Goal: Information Seeking & Learning: Learn about a topic

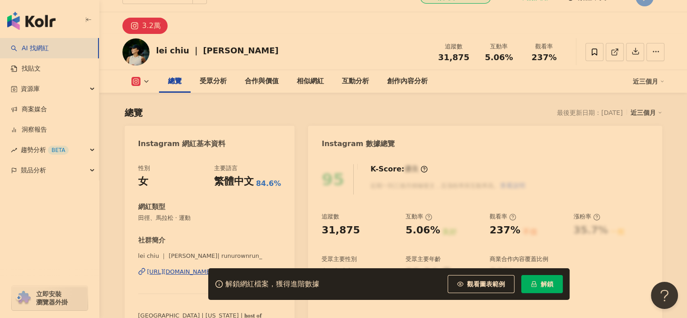
scroll to position [90, 0]
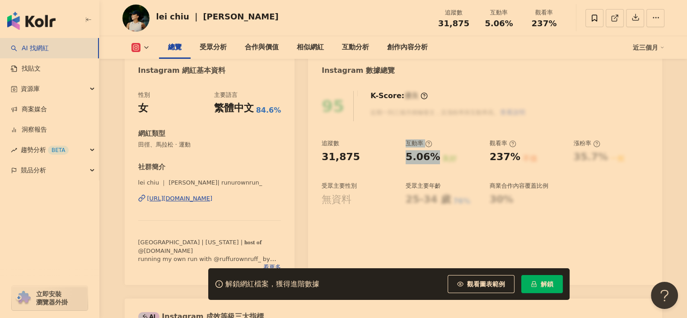
drag, startPoint x: 395, startPoint y: 158, endPoint x: 433, endPoint y: 156, distance: 38.0
click at [433, 156] on div "追蹤數 31,875 互動率 5.06% 良好 觀看率 237% 不佳 漲粉率 35.7% 一般 受眾主要性別 無資料 受眾主要年齡 25-34 歲 76% …" at bounding box center [485, 172] width 327 height 67
click at [423, 159] on div "5.06%" at bounding box center [423, 157] width 34 height 14
click at [451, 160] on div "良好" at bounding box center [449, 159] width 14 height 10
drag, startPoint x: 506, startPoint y: 159, endPoint x: 484, endPoint y: 158, distance: 21.7
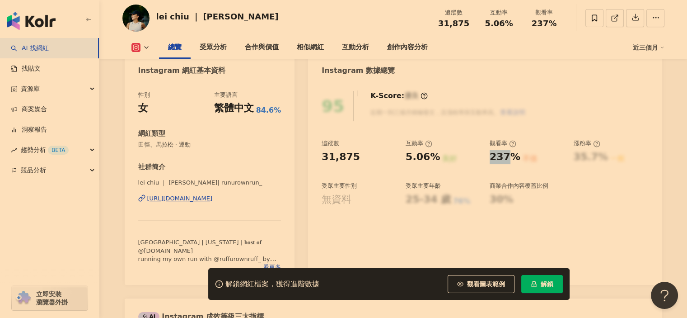
click at [485, 158] on div "追蹤數 31,875 互動率 5.06% 良好 觀看率 237% 不佳 漲粉率 35.7% 一般 受眾主要性別 無資料 受眾主要年齡 25-34 歲 76% …" at bounding box center [485, 172] width 327 height 67
click at [486, 157] on div "追蹤數 31,875 互動率 5.06% 良好 觀看率 237% 不佳 漲粉率 35.7% 一般 受眾主要性別 無資料 受眾主要年齡 25-34 歲 76% …" at bounding box center [485, 172] width 327 height 67
drag, startPoint x: 495, startPoint y: 159, endPoint x: 557, endPoint y: 150, distance: 63.0
click at [533, 159] on div "追蹤數 31,875 互動率 5.06% 良好 觀看率 237% 不佳 漲粉率 35.7% 一般 受眾主要性別 無資料 受眾主要年齡 25-34 歲 76% …" at bounding box center [485, 172] width 327 height 67
click at [603, 138] on div "95 K-Score : 優良 近期一到三個月積極發文，且漲粉率與互動率高。 查看說明 追蹤數 31,875 互動率 5.06% 良好 觀看率 237% 不佳…" at bounding box center [485, 183] width 354 height 203
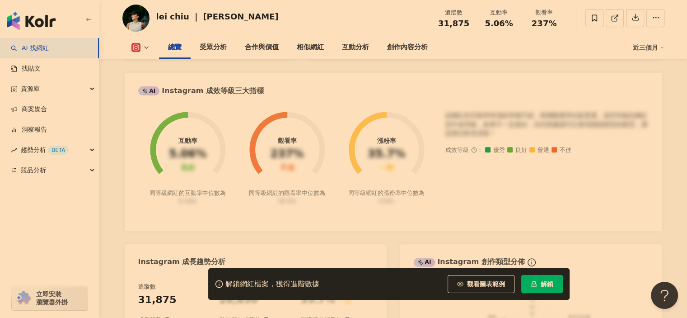
scroll to position [316, 0]
drag, startPoint x: 149, startPoint y: 192, endPoint x: 224, endPoint y: 189, distance: 75.5
click at [224, 189] on div "同等級網紅的互動率中位數為 0.19%" at bounding box center [187, 196] width 79 height 16
click at [225, 189] on div "同等級網紅的互動率中位數為 0.19%" at bounding box center [187, 196] width 79 height 16
drag, startPoint x: 218, startPoint y: 200, endPoint x: 153, endPoint y: 200, distance: 65.5
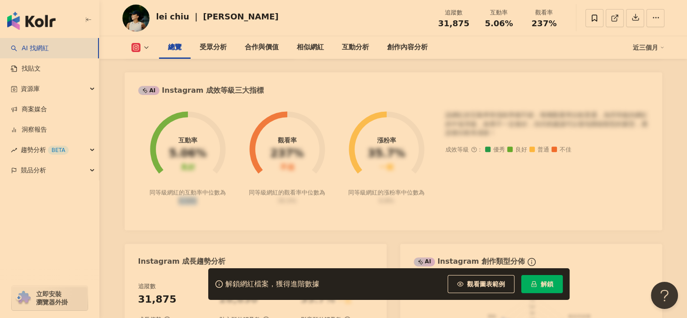
click at [153, 200] on div "同等級網紅的互動率中位數為 0.19%" at bounding box center [187, 196] width 79 height 16
click at [233, 187] on foreignobject at bounding box center [187, 143] width 99 height 89
click at [198, 203] on div "同等級網紅的互動率中位數為 0.19%" at bounding box center [187, 196] width 79 height 16
click at [205, 201] on div "同等級網紅的互動率中位數為 0.19%" at bounding box center [187, 196] width 79 height 16
drag, startPoint x: 205, startPoint y: 201, endPoint x: 179, endPoint y: 204, distance: 25.8
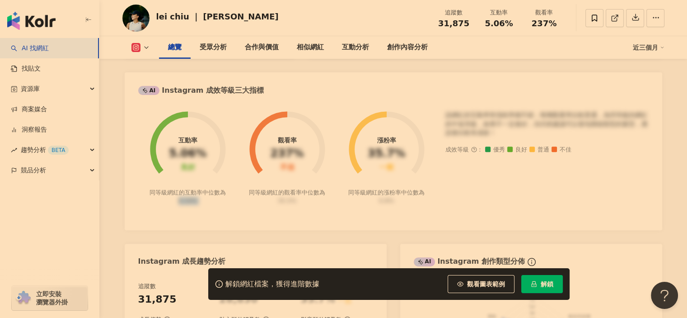
click at [179, 204] on div "同等級網紅的互動率中位數為 0.19%" at bounding box center [187, 196] width 79 height 16
copy div "0.19%"
click at [197, 210] on div "互動率 5.06% 良好 同等級網紅的互動率中位數為 0.19% 觀看率 237% 不佳 同等級網紅的觀看率中位數為 35.5% 漲粉率 35.7% 一般 同…" at bounding box center [393, 163] width 510 height 105
drag, startPoint x: 209, startPoint y: 206, endPoint x: 176, endPoint y: 142, distance: 71.9
click at [176, 142] on div "互動率 5.06% 良好 同等級網紅的互動率中位數為 0.19% 觀看率 237% 不佳 同等級網紅的觀看率中位數為 35.5% 漲粉率 35.7% 一般 同…" at bounding box center [393, 163] width 510 height 105
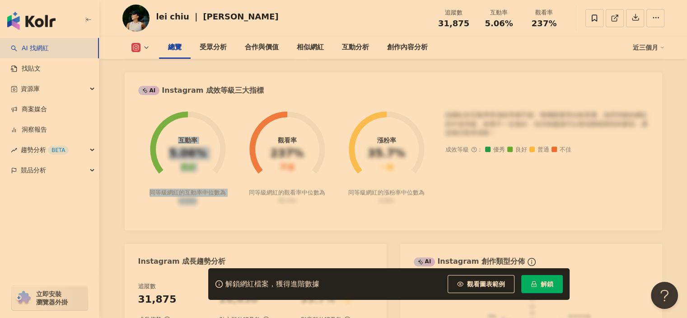
copy div "互動率 5.06% 良好 同等級網紅的互動率中位數為 0.19%"
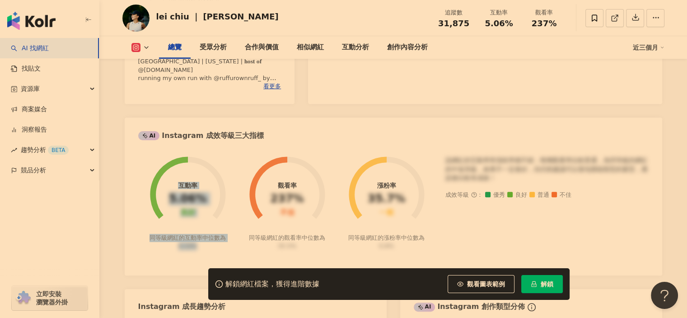
click at [301, 220] on circle at bounding box center [287, 194] width 64 height 64
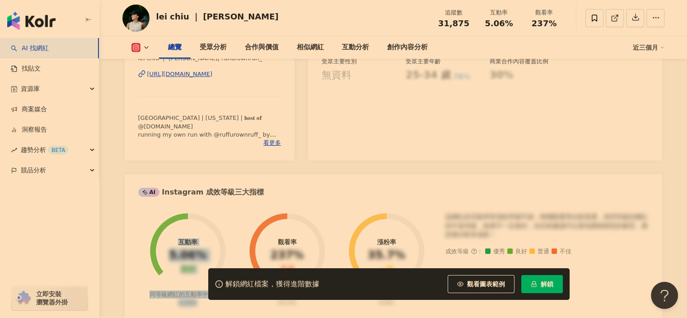
scroll to position [90, 0]
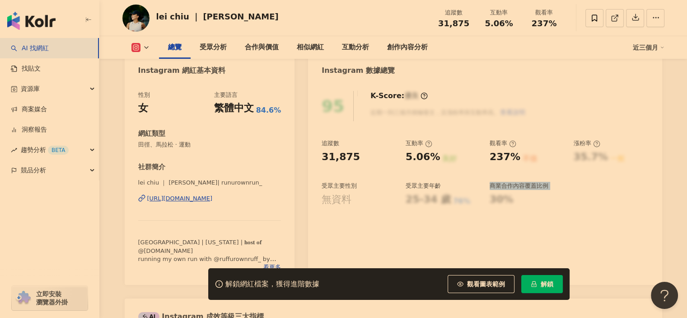
drag, startPoint x: 496, startPoint y: 211, endPoint x: 441, endPoint y: 205, distance: 55.0
click at [441, 205] on div "95 K-Score : 優良 近期一到三個月積極發文，且漲粉率與互動率高。 查看說明 追蹤數 31,875 互動率 5.06% 良好 觀看率 237% 不佳…" at bounding box center [485, 183] width 354 height 203
click at [435, 204] on div "25-34 歲" at bounding box center [428, 199] width 45 height 14
drag, startPoint x: 553, startPoint y: 164, endPoint x: 488, endPoint y: 150, distance: 66.5
click at [490, 147] on div "追蹤數 31,875 互動率 5.06% 良好 觀看率 237% 不佳 漲粉率 35.7% 一般 受眾主要性別 無資料 受眾主要年齡 25-34 歲 76% …" at bounding box center [485, 172] width 327 height 67
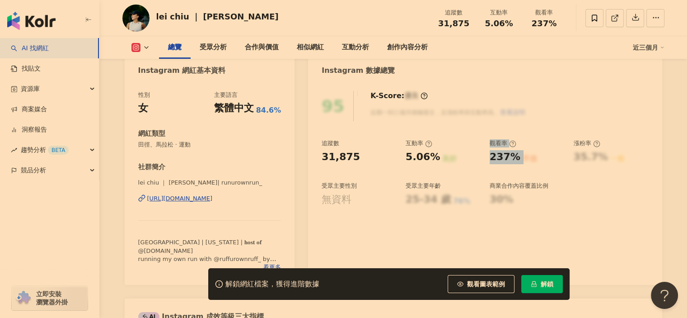
copy div "觀看率 237% 不佳"
click at [521, 176] on div "追蹤數 31,875 互動率 5.06% 良好 觀看率 237% 不佳 漲粉率 35.7% 一般 受眾主要性別 無資料 受眾主要年齡 25-34 歲 76% …" at bounding box center [485, 172] width 327 height 67
drag, startPoint x: 542, startPoint y: 167, endPoint x: 522, endPoint y: 160, distance: 20.6
click at [522, 160] on div "追蹤數 31,875 互動率 5.06% 良好 觀看率 237% 不佳 漲粉率 35.7% 一般 受眾主要性別 無資料 受眾主要年齡 25-34 歲 76% …" at bounding box center [485, 172] width 327 height 67
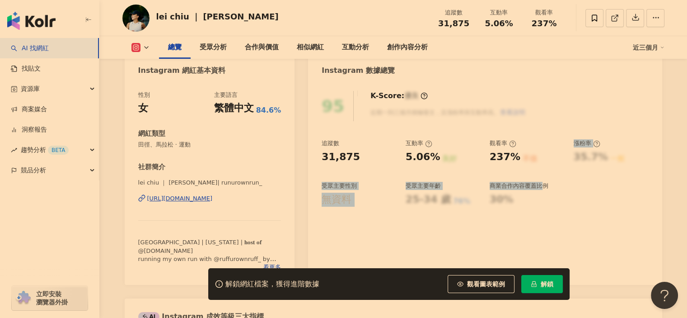
drag, startPoint x: 520, startPoint y: 160, endPoint x: 538, endPoint y: 173, distance: 22.3
click at [544, 182] on div "追蹤數 31,875 互動率 5.06% 良好 觀看率 237% 不佳 漲粉率 35.7% 一般 受眾主要性別 無資料 受眾主要年齡 25-34 歲 76% …" at bounding box center [485, 172] width 327 height 67
click at [523, 160] on div "不佳" at bounding box center [530, 159] width 14 height 10
drag, startPoint x: 520, startPoint y: 153, endPoint x: 550, endPoint y: 182, distance: 41.5
click at [550, 181] on div "追蹤數 31,875 互動率 5.06% 良好 觀看率 237% 不佳 漲粉率 35.7% 一般 受眾主要性別 無資料 受眾主要年齡 25-34 歲 76% …" at bounding box center [485, 172] width 327 height 67
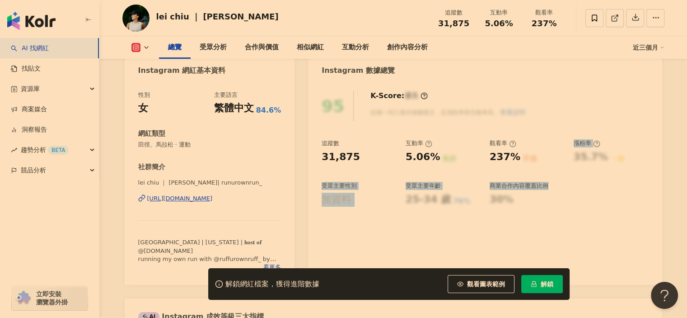
click at [554, 188] on div "商業合作內容覆蓋比例" at bounding box center [527, 186] width 75 height 8
drag, startPoint x: 553, startPoint y: 195, endPoint x: 544, endPoint y: 200, distance: 9.9
click at [553, 195] on div "30%" at bounding box center [527, 199] width 75 height 14
drag, startPoint x: 514, startPoint y: 201, endPoint x: 488, endPoint y: 179, distance: 34.0
click at [486, 180] on div "追蹤數 31,875 互動率 5.06% 良好 觀看率 237% 不佳 漲粉率 35.7% 一般 受眾主要性別 無資料 受眾主要年齡 25-34 歲 76% …" at bounding box center [485, 172] width 327 height 67
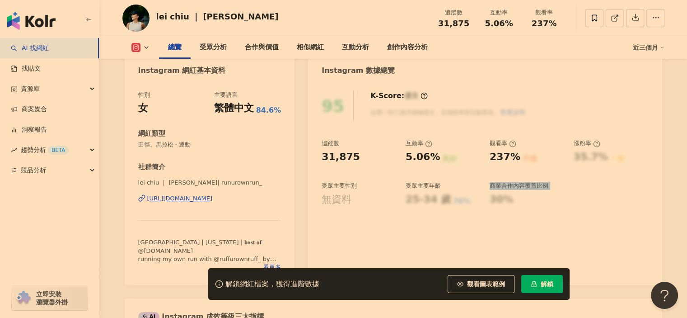
click at [492, 179] on div "追蹤數 31,875 互動率 5.06% 良好 觀看率 237% 不佳 漲粉率 35.7% 一般 受眾主要性別 無資料 受眾主要年齡 25-34 歲 76% …" at bounding box center [485, 172] width 327 height 67
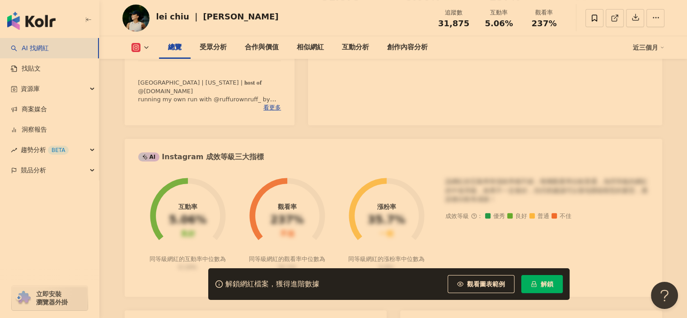
scroll to position [316, 0]
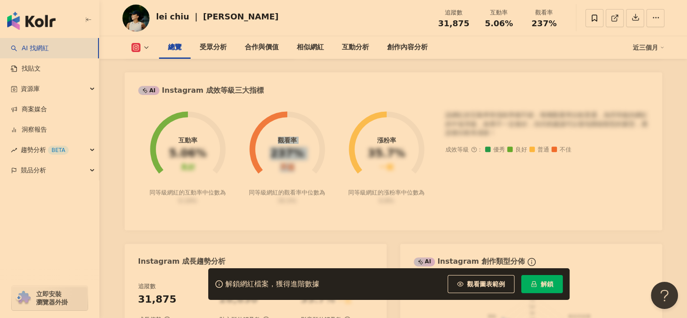
drag, startPoint x: 278, startPoint y: 139, endPoint x: 295, endPoint y: 168, distance: 33.6
click at [295, 168] on div "觀看率 237% 不佳" at bounding box center [286, 153] width 33 height 35
copy div "觀看率 237% 不佳"
click at [394, 130] on circle at bounding box center [386, 149] width 64 height 64
drag, startPoint x: 378, startPoint y: 137, endPoint x: 398, endPoint y: 168, distance: 36.8
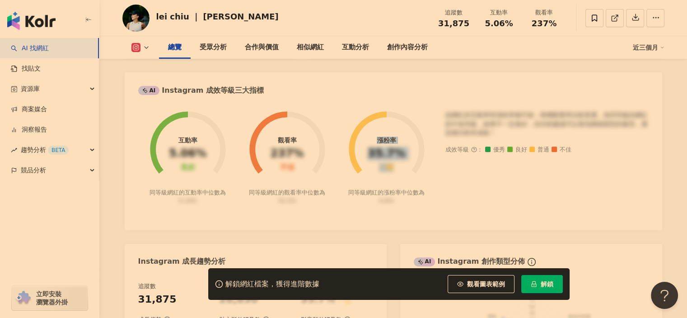
click at [398, 168] on div "漲粉率 35.7% 一般" at bounding box center [386, 153] width 37 height 35
copy div "漲粉率 35.7% 一般"
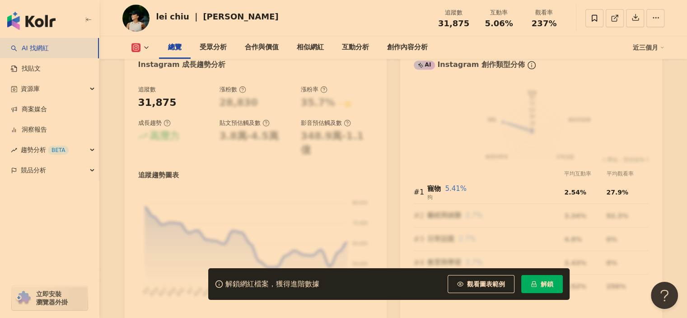
scroll to position [497, 0]
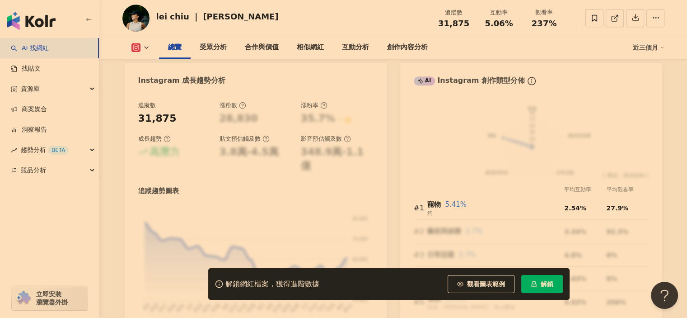
drag, startPoint x: 219, startPoint y: 119, endPoint x: 276, endPoint y: 134, distance: 59.6
click at [276, 131] on div "追蹤數 31,875 漲粉數 28,830 漲粉率 35.7% 一般 成長趨勢 高潛力 貼文預估觸及數 3.8萬-4.5萬 影音預估觸及數 348.9萬-1.…" at bounding box center [255, 137] width 235 height 72
click at [276, 140] on div "貼文預估觸及數" at bounding box center [256, 139] width 72 height 8
drag, startPoint x: 270, startPoint y: 158, endPoint x: 230, endPoint y: 133, distance: 47.3
click at [224, 139] on div "貼文預估觸及數 3.8萬-4.5萬" at bounding box center [256, 154] width 72 height 38
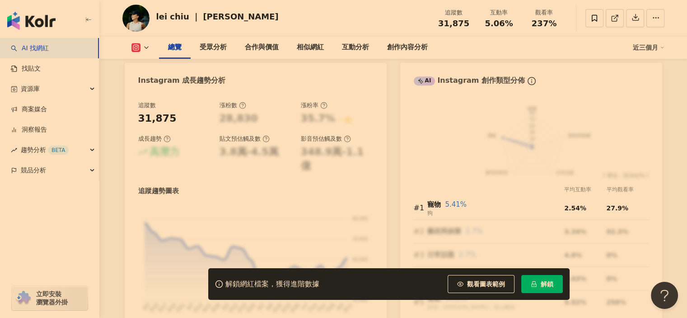
click at [235, 129] on div "追蹤數 31,875 漲粉數 28,830 漲粉率 35.7% 一般 成長趨勢 高潛力 貼文預估觸及數 3.8萬-4.5萬 影音預估觸及數 348.9萬-1.…" at bounding box center [255, 137] width 235 height 72
drag, startPoint x: 152, startPoint y: 148, endPoint x: 200, endPoint y: 155, distance: 48.4
click at [200, 155] on div "高潛力" at bounding box center [174, 152] width 72 height 14
drag, startPoint x: 196, startPoint y: 158, endPoint x: 131, endPoint y: 135, distance: 69.4
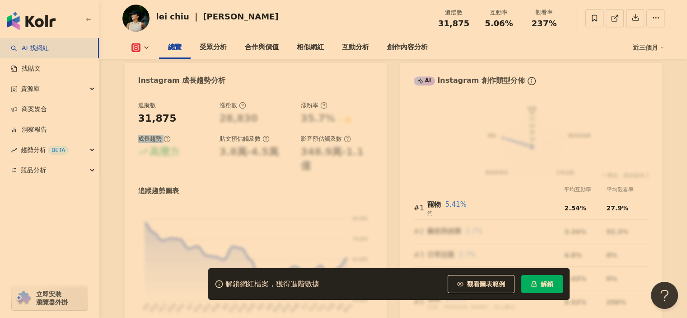
click at [131, 135] on div "追蹤數 31,875 漲粉數 28,830 漲粉率 35.7% 一般 成長趨勢 高潛力 貼文預估觸及數 3.8萬-4.5萬 影音預估觸及數 348.9萬-1.…" at bounding box center [256, 219] width 262 height 255
click at [132, 135] on div "追蹤數 31,875 漲粉數 28,830 漲粉率 35.7% 一般 成長趨勢 高潛力 貼文預估觸及數 3.8萬-4.5萬 影音預估觸及數 348.9萬-1.…" at bounding box center [256, 219] width 262 height 255
drag, startPoint x: 153, startPoint y: 136, endPoint x: 293, endPoint y: 156, distance: 141.4
click at [290, 157] on div "追蹤數 31,875 漲粉數 28,830 漲粉率 35.7% 一般 成長趨勢 高潛力 貼文預估觸及數 3.8萬-4.5萬 影音預估觸及數 348.9萬-1.…" at bounding box center [255, 137] width 235 height 72
click at [334, 126] on div "追蹤數 31,875 漲粉數 28,830 漲粉率 35.7% 一般 成長趨勢 高潛力 貼文預估觸及數 3.8萬-4.5萬 影音預估觸及數 348.9萬-1.…" at bounding box center [255, 137] width 235 height 72
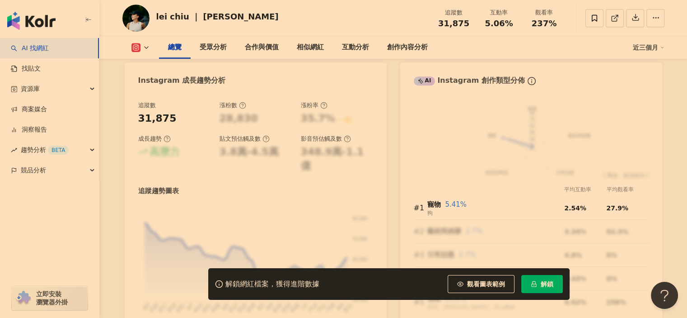
drag, startPoint x: 364, startPoint y: 112, endPoint x: 381, endPoint y: 117, distance: 18.4
click at [370, 113] on div "漲粉率 35.7% 一般" at bounding box center [337, 113] width 72 height 24
click at [383, 118] on div "追蹤數 31,875 漲粉數 28,830 漲粉率 35.7% 一般 成長趨勢 高潛力 貼文預估觸及數 3.8萬-4.5萬 影音預估觸及數 348.9萬-1.…" at bounding box center [256, 219] width 262 height 255
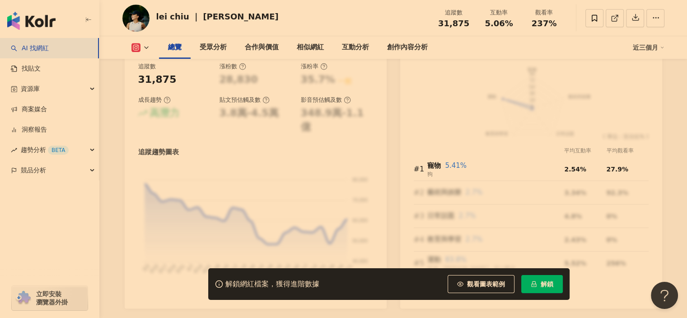
scroll to position [587, 0]
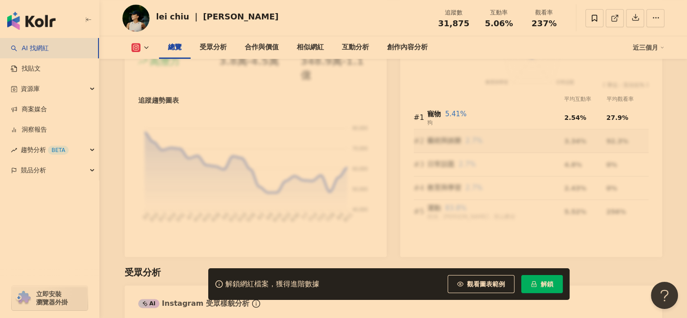
drag, startPoint x: 432, startPoint y: 135, endPoint x: 500, endPoint y: 146, distance: 69.1
click at [499, 146] on td "藝術與娛樂 2.7%" at bounding box center [495, 140] width 137 height 23
drag, startPoint x: 495, startPoint y: 141, endPoint x: 411, endPoint y: 140, distance: 84.5
click at [411, 140] on div "前往申請試用方案解鎖 ( 立即註冊 ) 寵物 藝術與娛樂 日常話題 教育與學習 運動 90 72 54 36 18 0 ( 單位：百分比% ) 平均互動率 平…" at bounding box center [531, 129] width 262 height 255
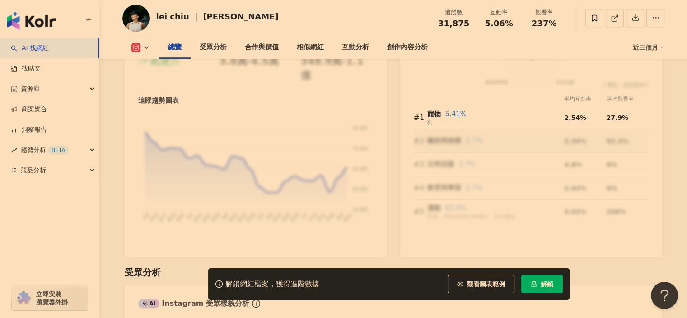
click at [434, 124] on div "寵物 5.41% 狗" at bounding box center [495, 117] width 137 height 19
drag, startPoint x: 435, startPoint y: 117, endPoint x: 455, endPoint y: 192, distance: 78.2
click at [455, 192] on tbody "#1 寵物 5.41% 狗 2.54% 27.9% #2 藝術與娛樂 2.7% 3.34% 92.3% #3 日常話題 2.7% 4.8% 0% #4 教育與…" at bounding box center [531, 164] width 235 height 117
click at [455, 192] on td "教育與學習 2.7%" at bounding box center [495, 187] width 137 height 23
drag, startPoint x: 454, startPoint y: 188, endPoint x: 434, endPoint y: 174, distance: 24.6
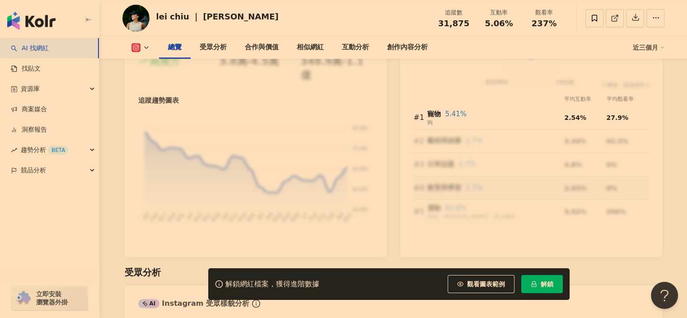
click at [418, 174] on tbody "#1 寵物 5.41% 狗 2.54% 27.9% #2 藝術與娛樂 2.7% 3.34% 92.3% #3 日常話題 2.7% 4.8% 0% #4 教育與…" at bounding box center [531, 164] width 235 height 117
click at [439, 174] on td "日常話題 2.7%" at bounding box center [495, 164] width 137 height 23
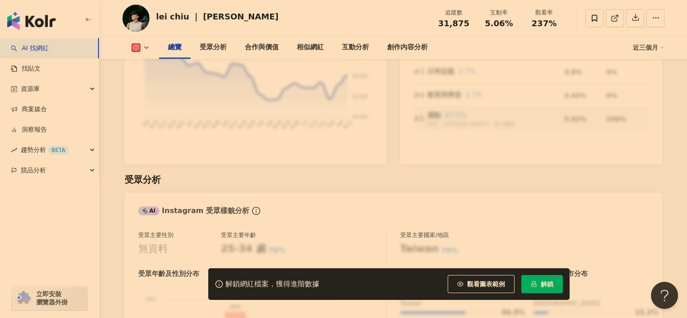
scroll to position [768, 0]
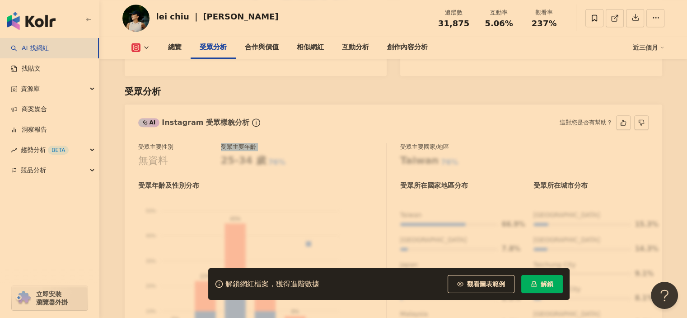
drag, startPoint x: 246, startPoint y: 151, endPoint x: 321, endPoint y: 152, distance: 75.0
click at [318, 151] on div "受眾主要性別 無資料 受眾主要年齡 25-34 歲 76%" at bounding box center [262, 155] width 248 height 24
click at [340, 155] on div "受眾主要性別 無資料 受眾主要年齡 25-34 歲 76% 受眾年齡及性別分布 男性 女性 50% 50% 40% 40% 30% 30% 20% 20% 1…" at bounding box center [262, 250] width 248 height 215
drag, startPoint x: 436, startPoint y: 148, endPoint x: 428, endPoint y: 146, distance: 7.9
click at [428, 154] on div "Taiwan 76%" at bounding box center [524, 161] width 248 height 14
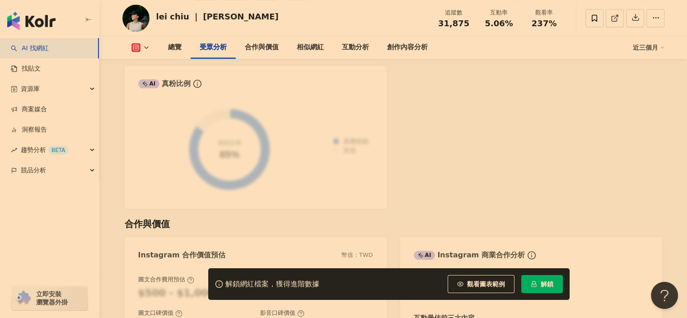
scroll to position [1129, 0]
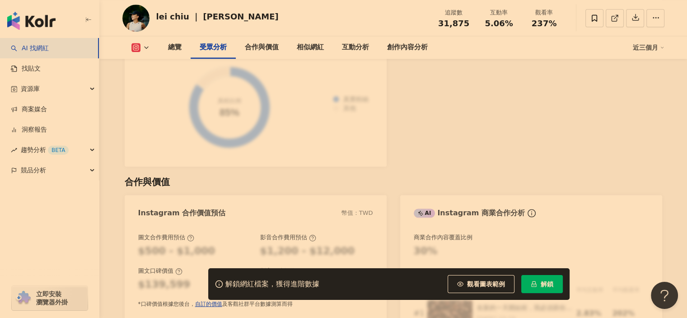
drag, startPoint x: 376, startPoint y: 124, endPoint x: 287, endPoint y: 108, distance: 90.7
click at [287, 109] on div "真實粉絲 其他 真粉比例 85%" at bounding box center [256, 109] width 262 height 113
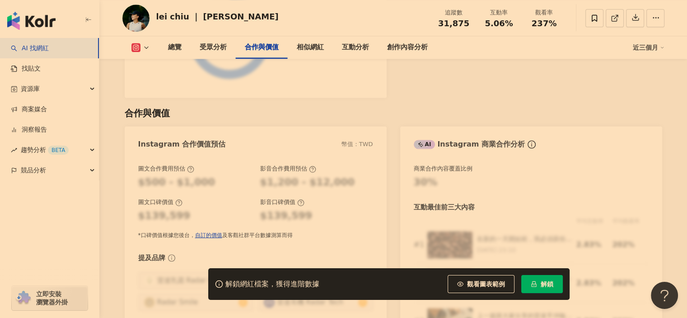
scroll to position [1220, 0]
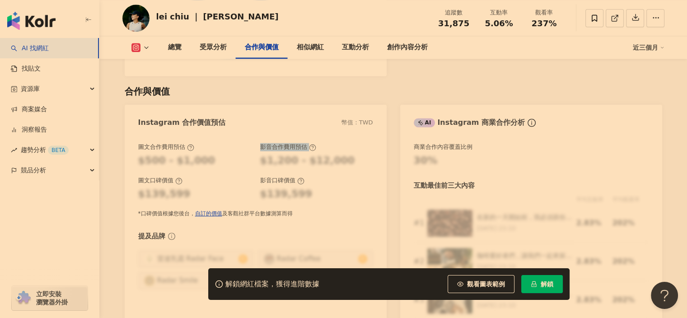
drag, startPoint x: 257, startPoint y: 132, endPoint x: 340, endPoint y: 164, distance: 88.9
click at [337, 160] on div "圖文合作費用預估 $500 - $1,000 影音合作費用預估 $1,200 - $12,000 圖文口碑價值 $139,599 影音口碑價值 $139,59…" at bounding box center [255, 180] width 235 height 75
click at [340, 176] on div "影音口碑價值" at bounding box center [316, 180] width 113 height 8
drag, startPoint x: 327, startPoint y: 152, endPoint x: 316, endPoint y: 152, distance: 11.7
click at [327, 154] on div "$1,200 - $12,000" at bounding box center [307, 161] width 95 height 14
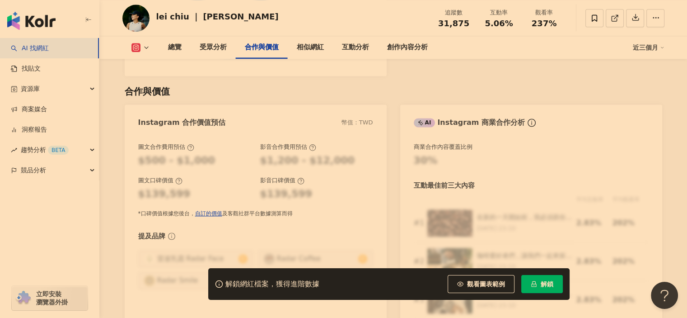
click at [285, 154] on div "$1,200 - $12,000" at bounding box center [307, 161] width 95 height 14
click at [269, 154] on div "$1,200 - $12,000" at bounding box center [307, 161] width 95 height 14
drag, startPoint x: 205, startPoint y: 153, endPoint x: 150, endPoint y: 146, distance: 54.6
click at [150, 154] on div "$500 - $1,000" at bounding box center [194, 161] width 113 height 14
click at [150, 154] on div "$500 - $1,000" at bounding box center [176, 161] width 77 height 14
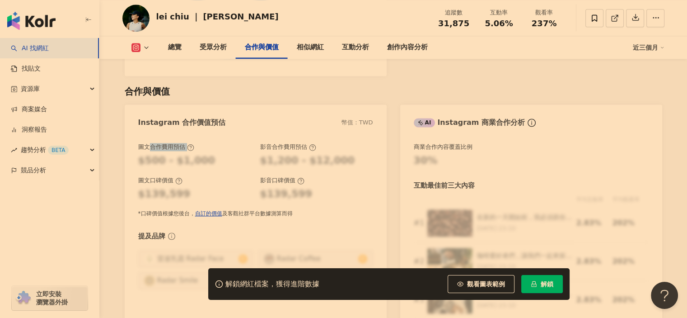
drag, startPoint x: 159, startPoint y: 126, endPoint x: 225, endPoint y: 157, distance: 72.9
click at [224, 157] on div "圖文合作費用預估 $500 - $1,000 影音合作費用預估 $1,200 - $12,000 圖文口碑價值 $139,599 影音口碑價值 $139,59…" at bounding box center [255, 180] width 235 height 75
click at [234, 159] on div "圖文合作費用預估 $500 - $1,000 影音合作費用預估 $1,200 - $12,000 圖文口碑價值 $139,599 影音口碑價值 $139,59…" at bounding box center [255, 180] width 235 height 75
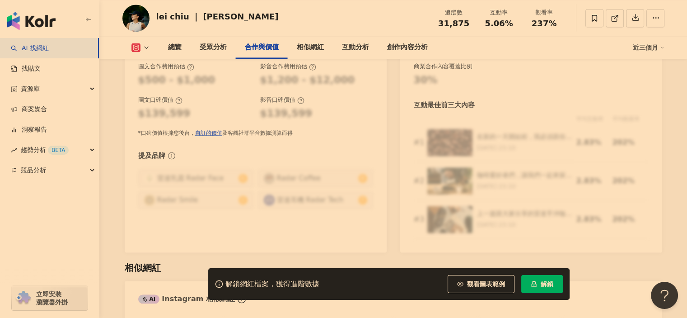
scroll to position [1491, 0]
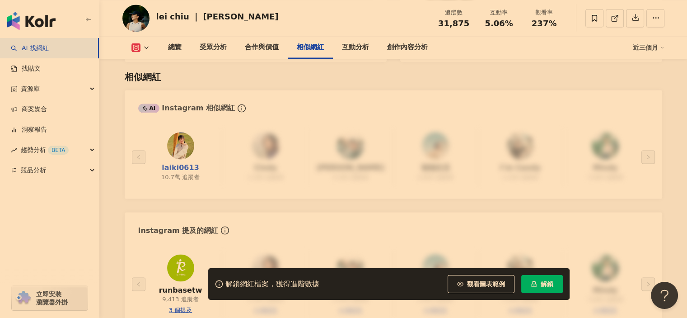
click at [178, 163] on link "laiki0613" at bounding box center [180, 168] width 37 height 10
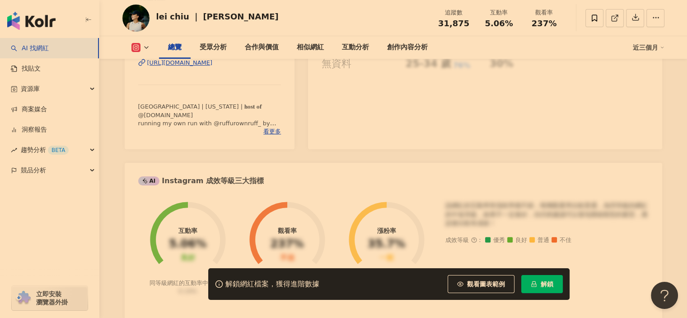
scroll to position [45, 0]
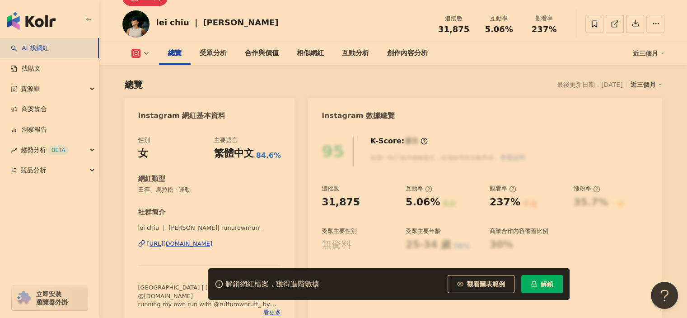
click at [374, 153] on div "95 K-Score : 優良 近期一到三個月積極發文，且漲粉率與互動率高。 查看說明" at bounding box center [485, 151] width 327 height 30
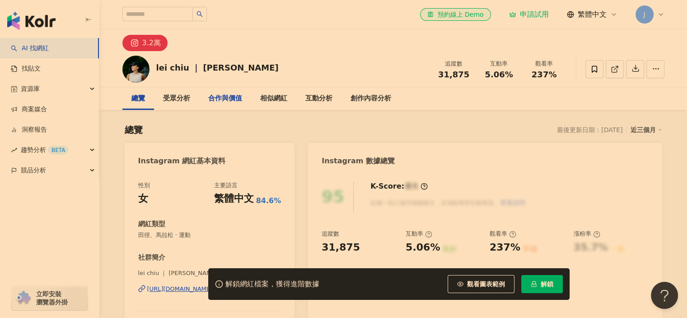
click at [220, 94] on div "合作與價值" at bounding box center [225, 98] width 34 height 11
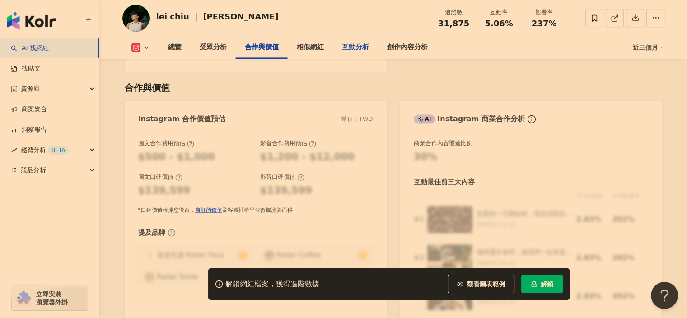
click at [359, 47] on div "互動分析" at bounding box center [355, 47] width 27 height 11
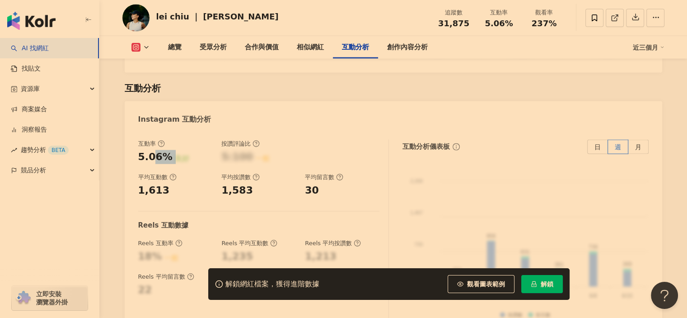
drag, startPoint x: 153, startPoint y: 143, endPoint x: 195, endPoint y: 147, distance: 42.7
click at [195, 150] on div "5.06% 良好" at bounding box center [175, 157] width 75 height 14
click at [419, 47] on div "創作內容分析" at bounding box center [407, 47] width 41 height 11
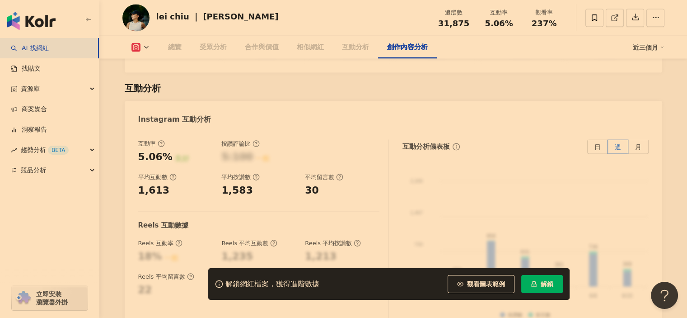
scroll to position [2547, 0]
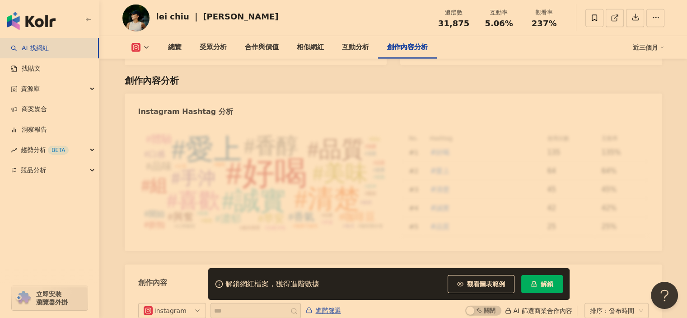
drag, startPoint x: 184, startPoint y: 151, endPoint x: 248, endPoint y: 149, distance: 63.7
click at [248, 149] on div "#好喝 #愛上 #清楚 #誠實 #品質 #美味 #香醇 #喜歡 #手沖 #組 #香氣 #咖啡豆 #濃郁 #興奮 #早安 #品味 #體驗 #口感 #折扣 #開始…" at bounding box center [262, 184] width 248 height 105
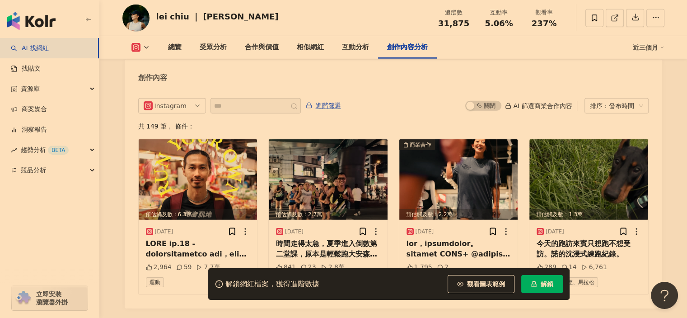
scroll to position [2564, 0]
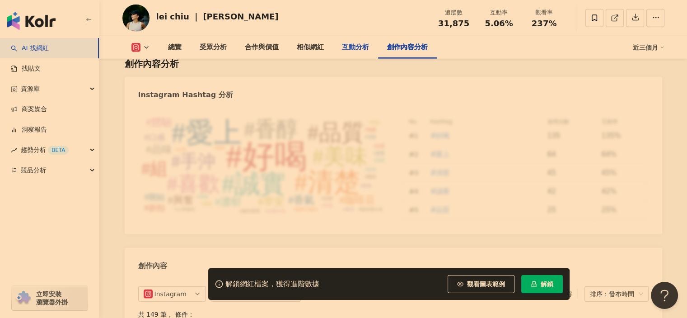
click at [342, 53] on div "互動分析" at bounding box center [355, 47] width 45 height 23
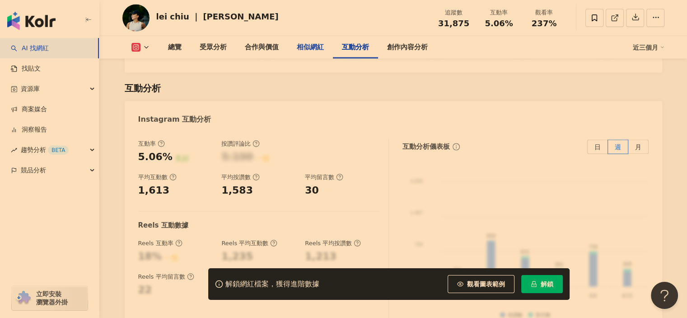
click at [323, 51] on div "相似網紅" at bounding box center [310, 47] width 27 height 11
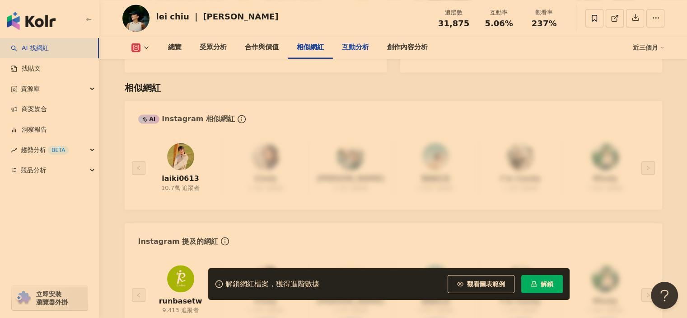
click at [358, 44] on div "互動分析" at bounding box center [355, 47] width 27 height 11
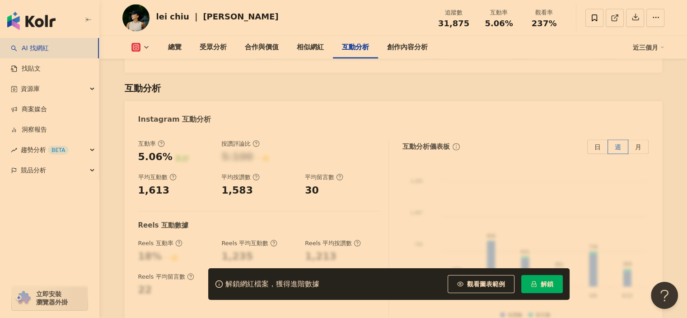
scroll to position [1768, 0]
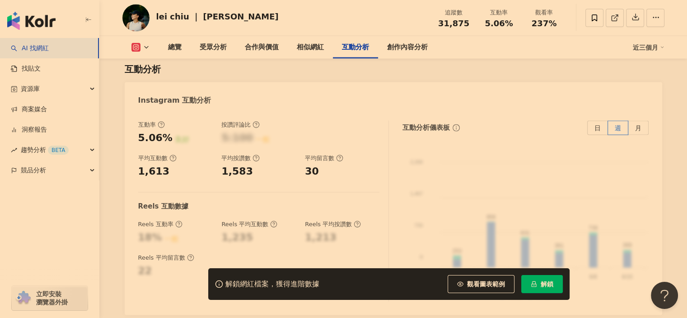
drag, startPoint x: 226, startPoint y: 231, endPoint x: 291, endPoint y: 224, distance: 65.0
click at [286, 224] on div "互動率 5.06% 良好 按讚評論比 5:100 一般 平均互動數 1,613 平均按讚數 1,583 平均留言數 30 Reels 互動數據 Reels 互…" at bounding box center [263, 211] width 251 height 181
click at [293, 230] on div "1,235" at bounding box center [258, 237] width 75 height 14
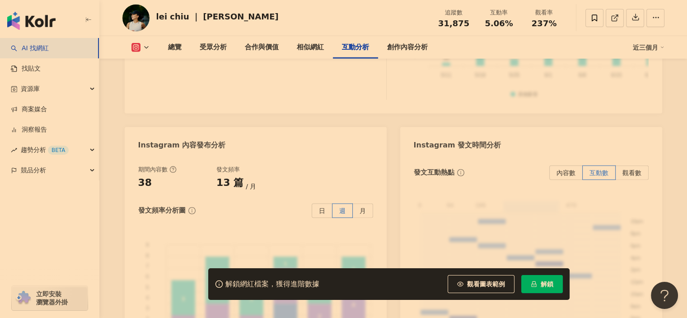
scroll to position [2174, 0]
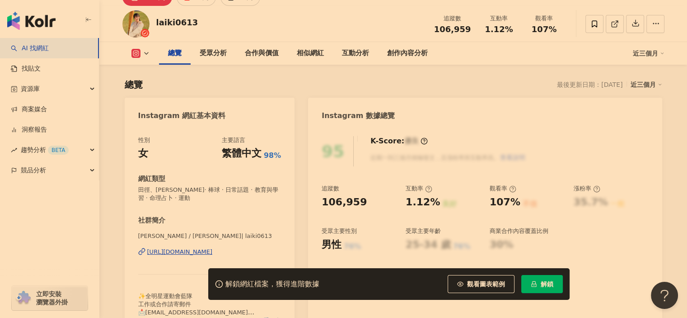
click at [315, 194] on div "95 K-Score : 優良 近期一到三個月積極發文，且漲粉率與互動率高。 查看說明 追蹤數 106,959 互動率 1.12% 良好 觀看率 107% 不…" at bounding box center [485, 232] width 354 height 211
click at [324, 195] on div "106,959" at bounding box center [344, 202] width 45 height 14
click at [367, 201] on div "106,959" at bounding box center [359, 202] width 75 height 14
click at [386, 201] on div "106,959" at bounding box center [359, 202] width 75 height 14
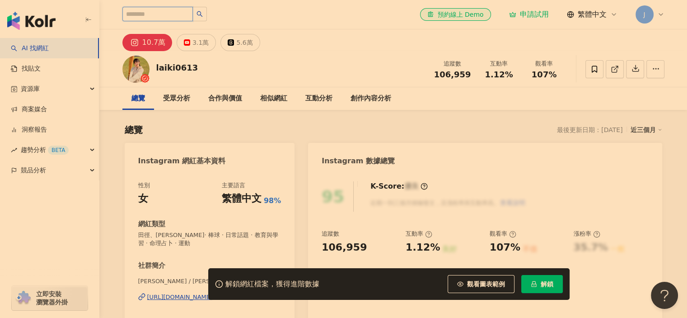
click at [163, 15] on input "search" at bounding box center [157, 14] width 70 height 14
type input "*"
type input "**"
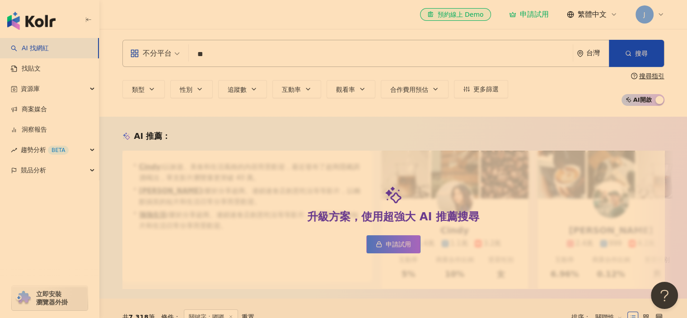
click at [220, 55] on input "**" at bounding box center [380, 54] width 377 height 17
drag, startPoint x: 196, startPoint y: 55, endPoint x: 161, endPoint y: 50, distance: 35.5
click at [162, 50] on div "不分平台 嘟嘟 ** 台灣 搜尋" at bounding box center [393, 53] width 542 height 27
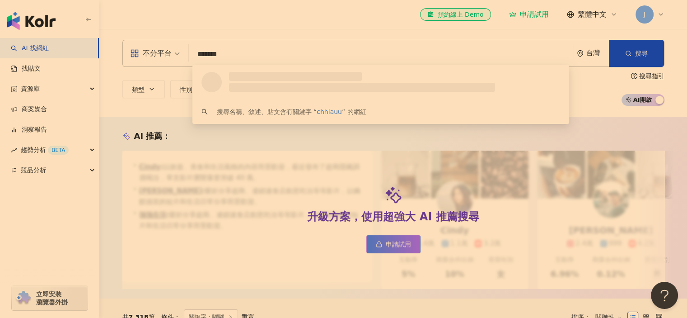
type input "********"
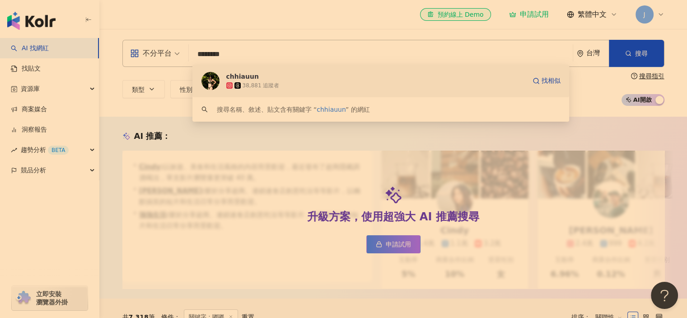
click at [320, 80] on span "chhiauun" at bounding box center [375, 76] width 299 height 9
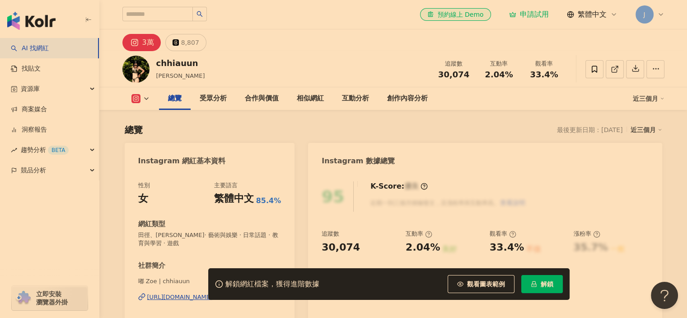
scroll to position [45, 0]
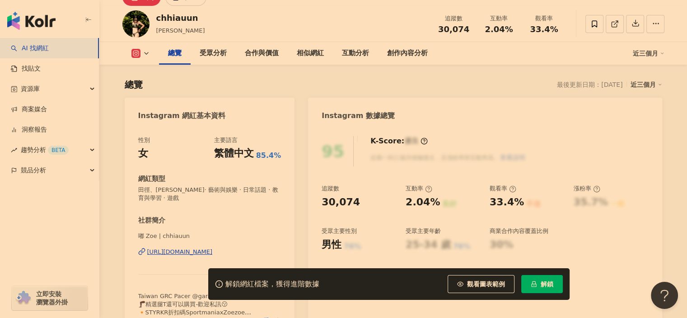
drag, startPoint x: 605, startPoint y: 205, endPoint x: 583, endPoint y: 205, distance: 22.1
click at [583, 205] on div "35.7% 一般" at bounding box center [611, 202] width 75 height 14
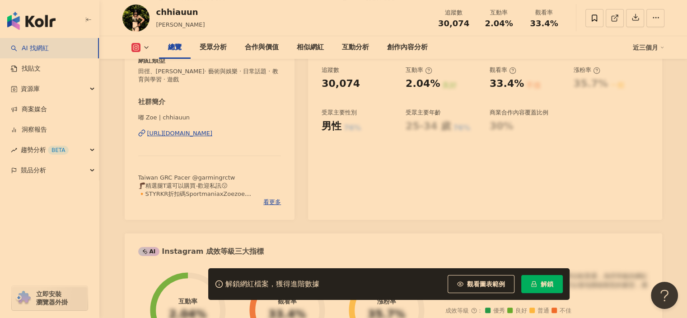
scroll to position [271, 0]
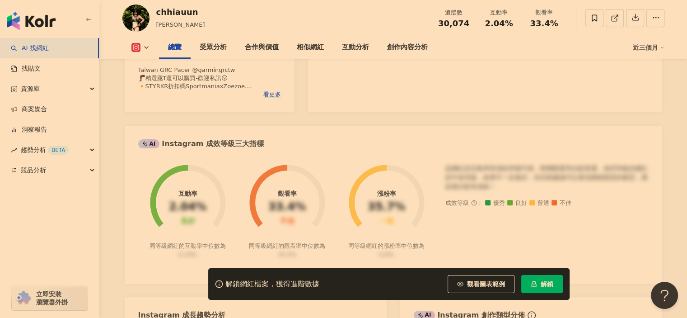
drag, startPoint x: 273, startPoint y: 210, endPoint x: 308, endPoint y: 239, distance: 45.8
click at [308, 239] on icon at bounding box center [287, 197] width 99 height 89
click at [308, 239] on foreignobject at bounding box center [287, 197] width 99 height 89
drag, startPoint x: 295, startPoint y: 229, endPoint x: 269, endPoint y: 207, distance: 34.0
click at [268, 209] on circle at bounding box center [287, 202] width 64 height 64
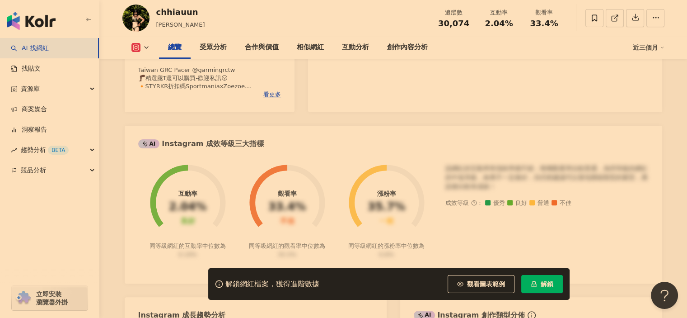
click at [269, 207] on circle at bounding box center [287, 202] width 64 height 64
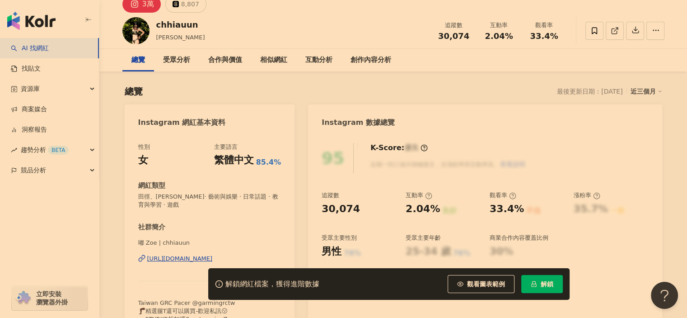
scroll to position [0, 0]
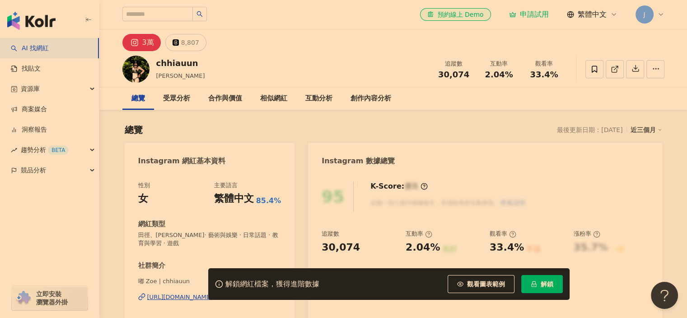
click at [167, 1] on div "el-icon-cs 預約線上 Demo 申請試用 繁體中文 J" at bounding box center [393, 14] width 542 height 29
click at [168, 13] on input "search" at bounding box center [157, 14] width 70 height 14
type input "*"
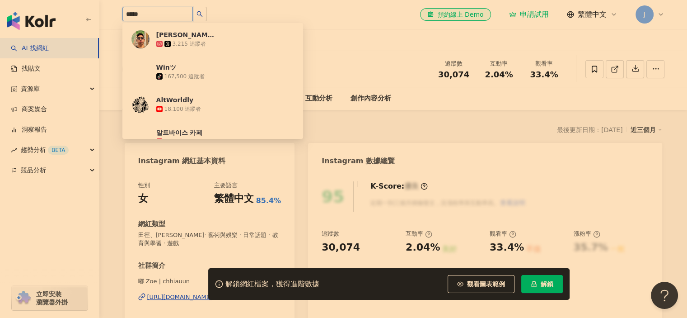
type input "******"
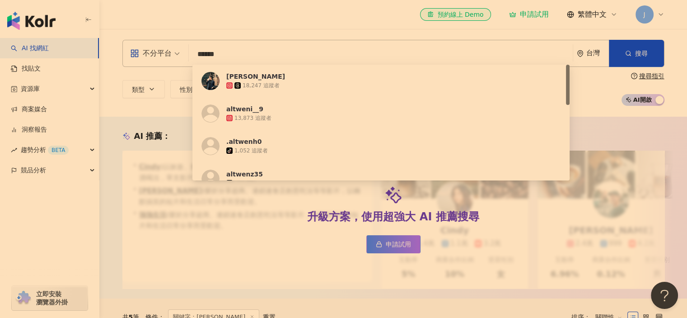
click at [374, 57] on input "******" at bounding box center [380, 54] width 377 height 17
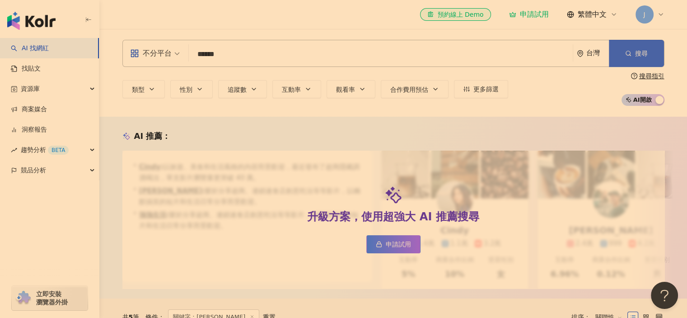
click at [636, 59] on button "搜尋" at bounding box center [636, 53] width 55 height 27
click at [637, 50] on span "搜尋" at bounding box center [641, 53] width 13 height 7
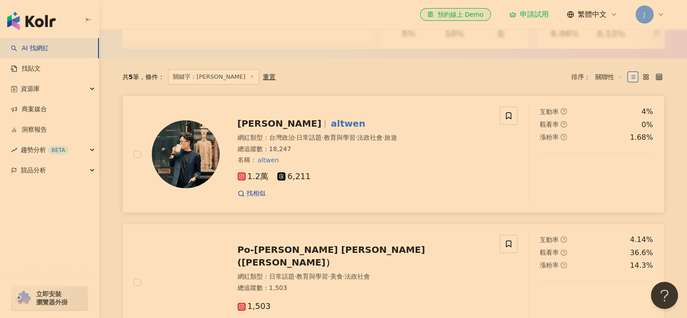
scroll to position [271, 0]
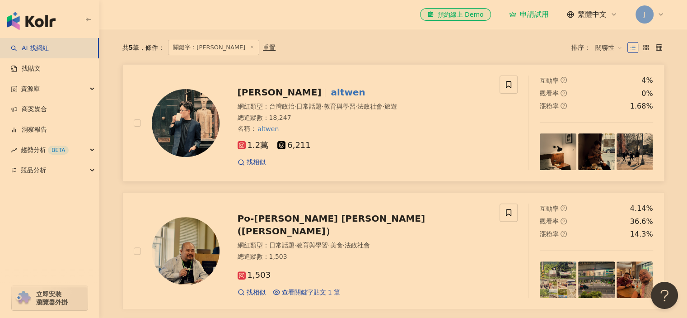
click at [329, 98] on mark "altwen" at bounding box center [348, 92] width 38 height 14
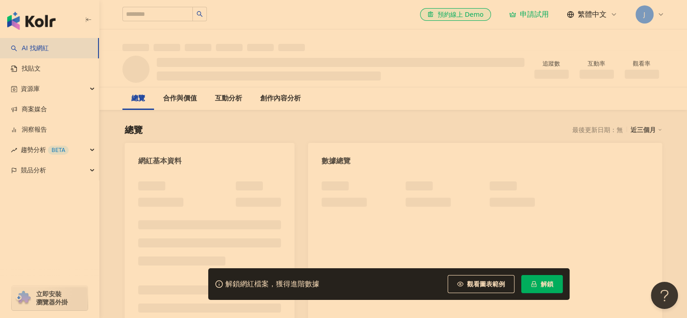
click at [572, 135] on div "最後更新日期：無 近三個月" at bounding box center [617, 130] width 90 height 12
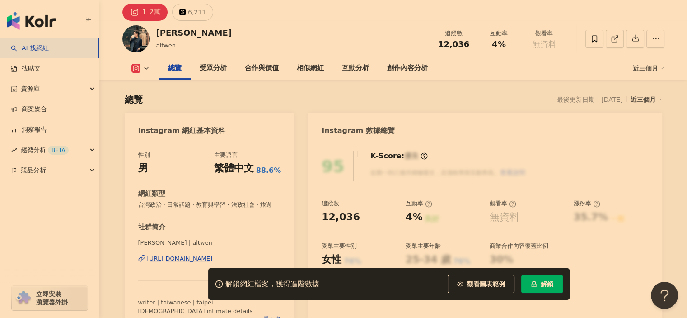
scroll to position [90, 0]
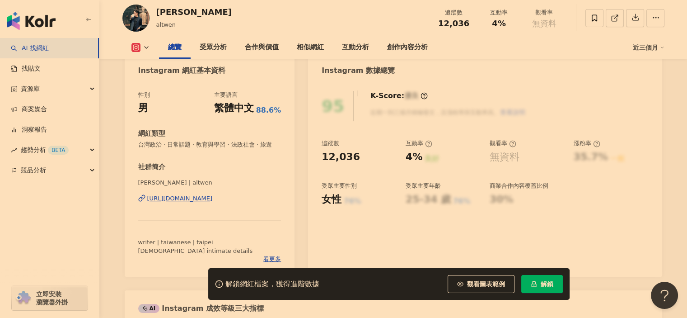
drag, startPoint x: 440, startPoint y: 167, endPoint x: 454, endPoint y: 166, distance: 14.1
click at [455, 168] on div "追蹤數 12,036 互動率 4% 良好 觀看率 無資料 漲粉率 35.7% 一般 受眾主要性別 女性 76% 受眾主要年齡 25-34 歲 76% 商業合作…" at bounding box center [485, 172] width 327 height 67
drag, startPoint x: 454, startPoint y: 166, endPoint x: 452, endPoint y: 158, distance: 7.9
click at [454, 165] on div "追蹤數 12,036 互動率 4% 良好 觀看率 無資料 漲粉率 35.7% 一般 受眾主要性別 女性 76% 受眾主要年齡 25-34 歲 76% 商業合作…" at bounding box center [485, 172] width 327 height 67
click at [417, 143] on div "互動率" at bounding box center [419, 143] width 27 height 8
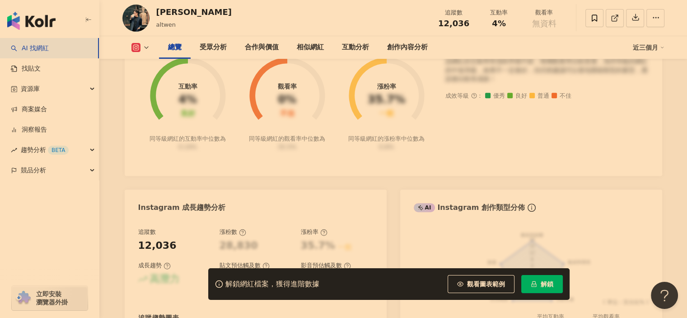
scroll to position [407, 0]
